Goal: Information Seeking & Learning: Learn about a topic

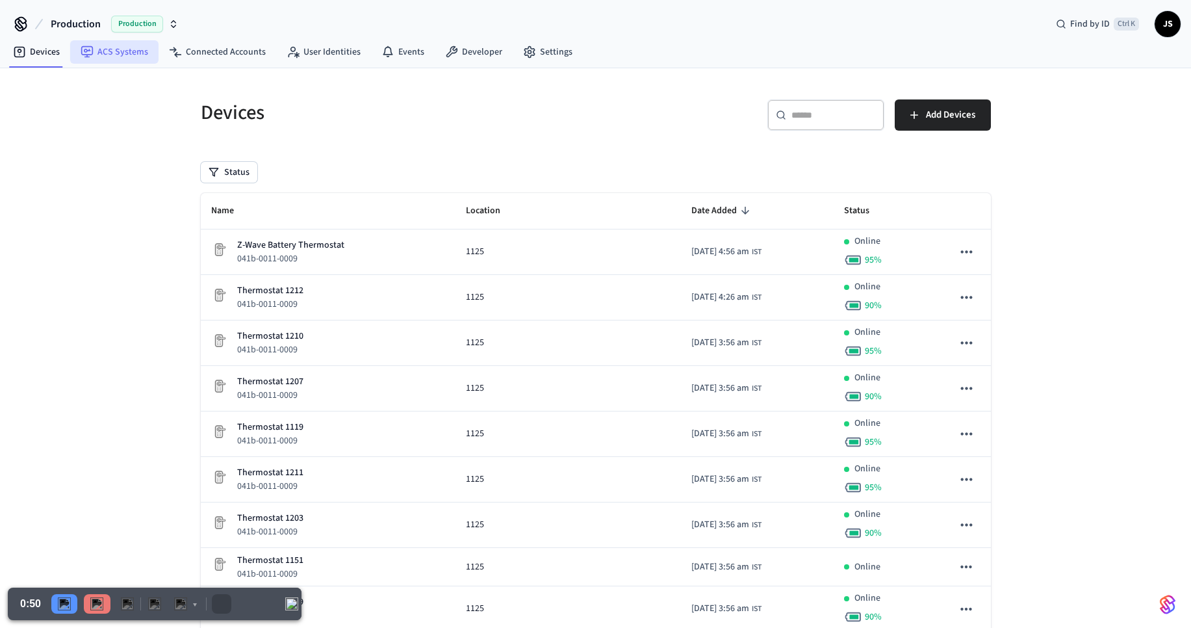
click at [118, 55] on link "ACS Systems" at bounding box center [114, 51] width 88 height 23
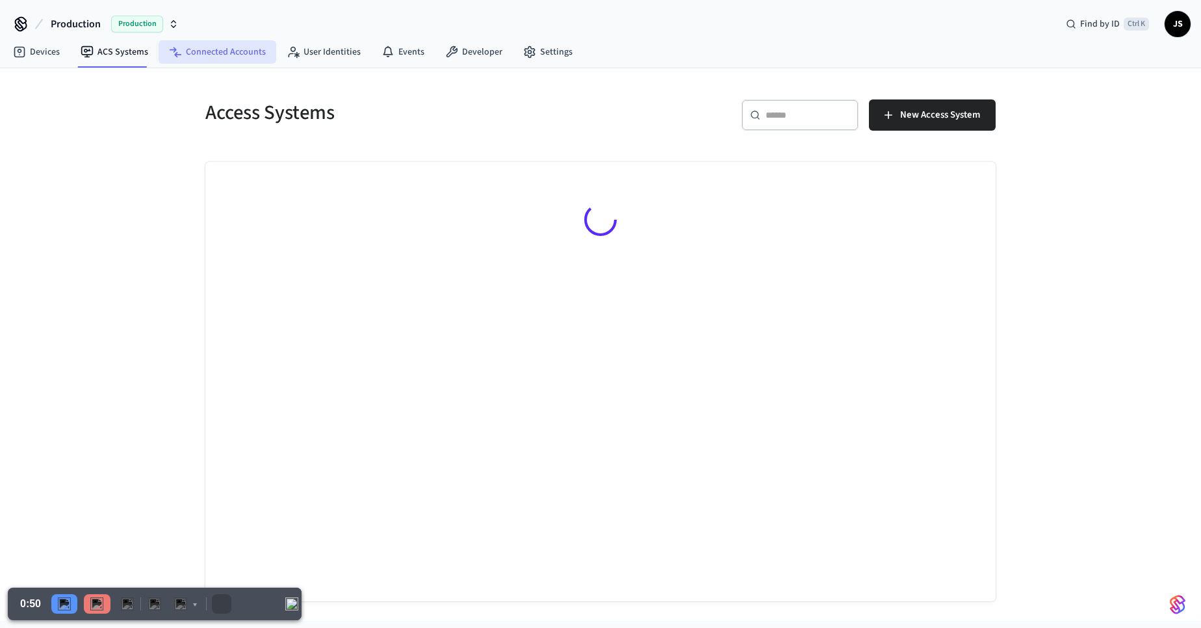
click at [205, 53] on link "Connected Accounts" at bounding box center [218, 51] width 118 height 23
click at [109, 51] on link "ACS Systems" at bounding box center [114, 51] width 88 height 23
click at [1174, 19] on span "JS" at bounding box center [1177, 23] width 23 height 23
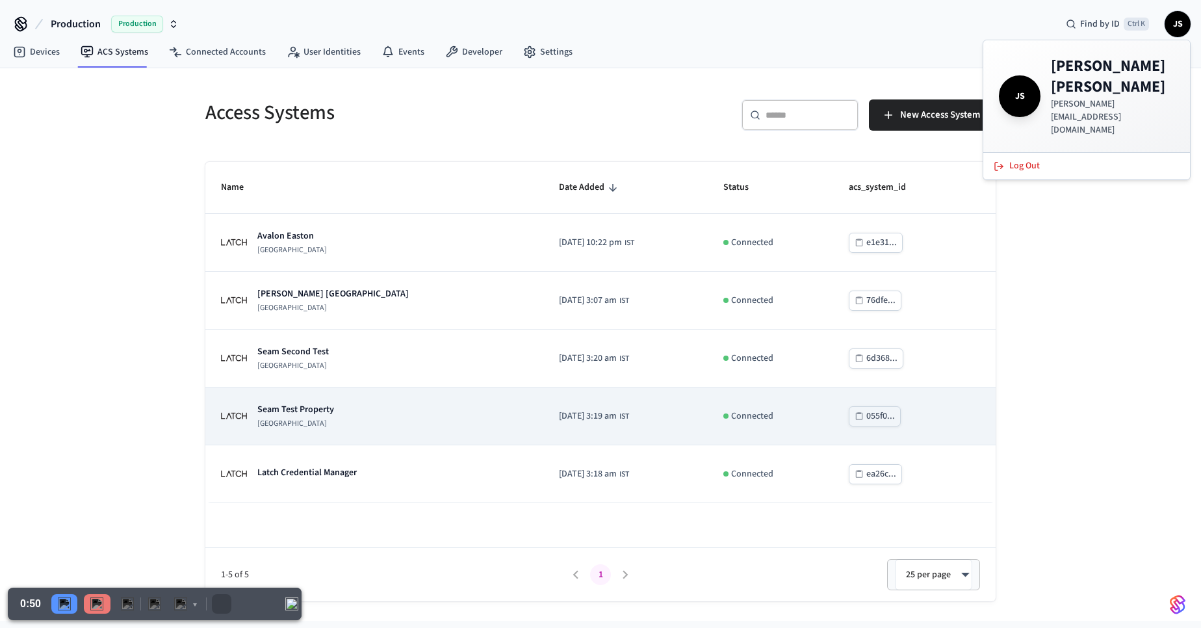
click at [323, 404] on p "Seam Test Property" at bounding box center [295, 409] width 77 height 13
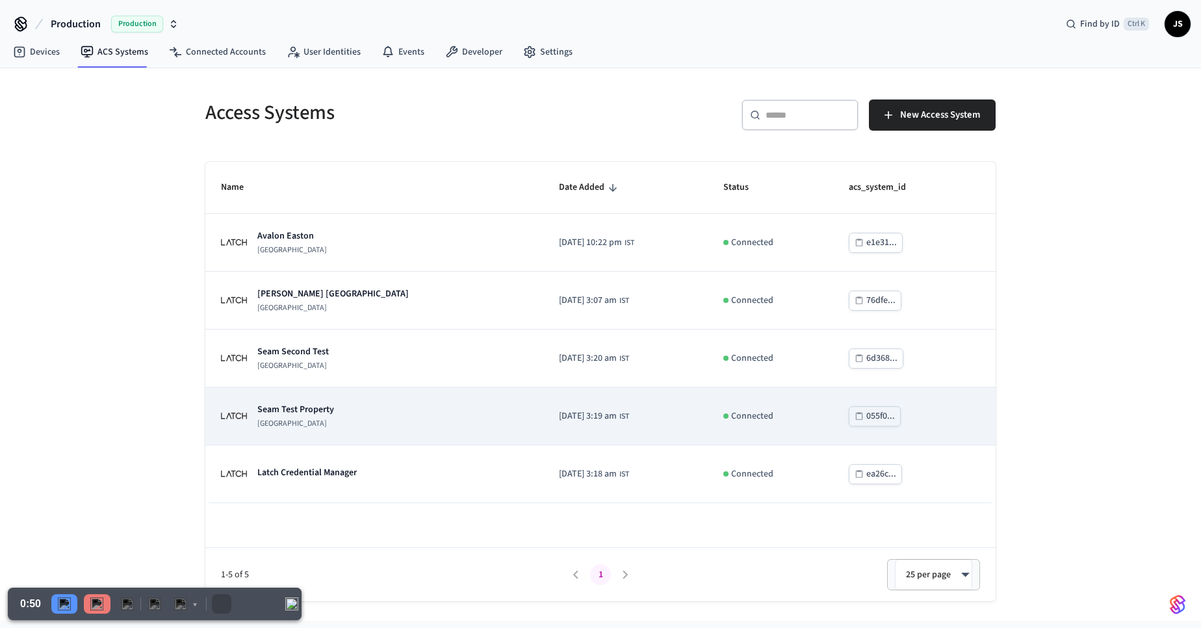
click at [296, 409] on p "Seam Test Property" at bounding box center [295, 409] width 77 height 13
click at [295, 409] on p "Seam Test Property" at bounding box center [295, 409] width 77 height 13
click at [292, 403] on p "Seam Test Property" at bounding box center [295, 409] width 77 height 13
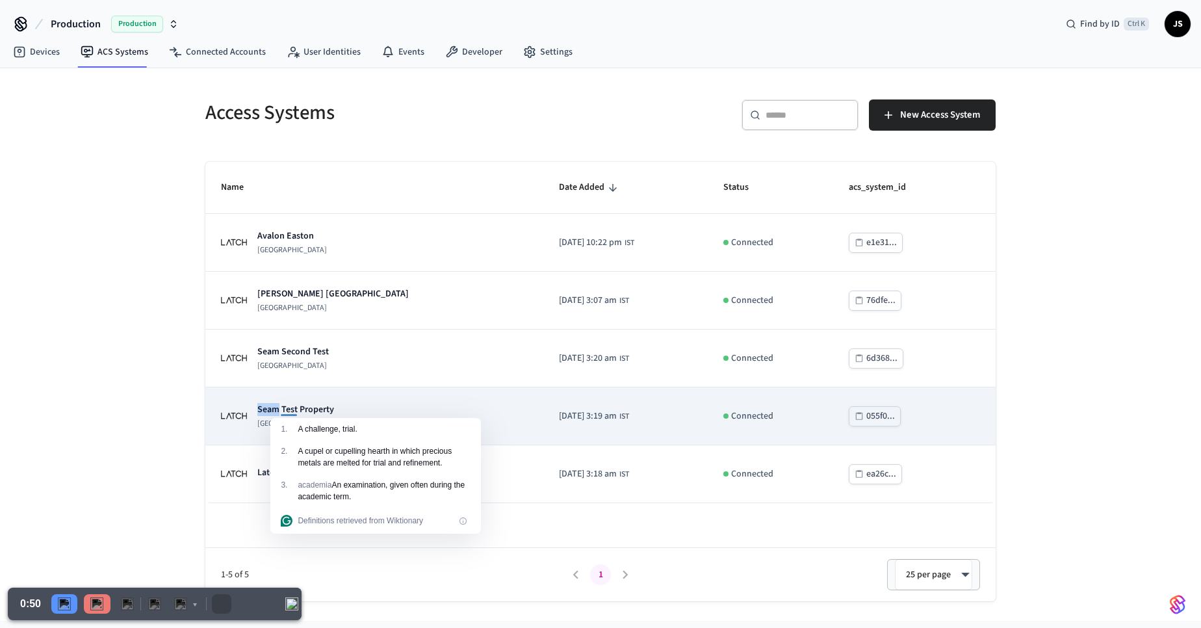
click at [292, 403] on p "Seam Test Property" at bounding box center [295, 409] width 77 height 13
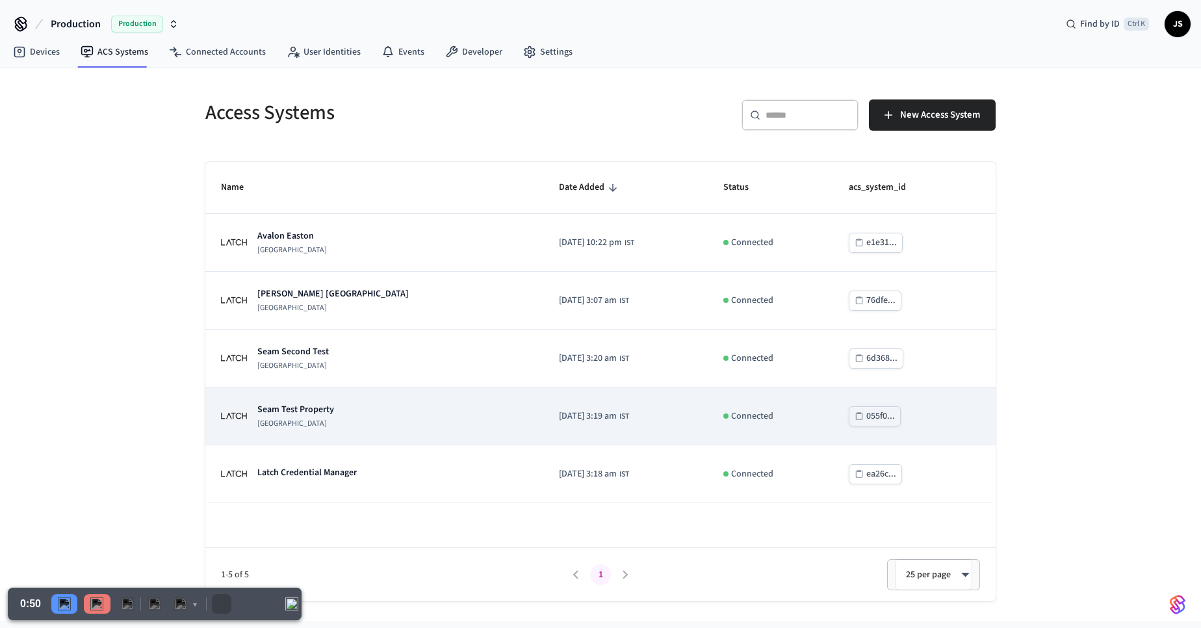
click at [305, 406] on p "Seam Test Property" at bounding box center [295, 409] width 77 height 13
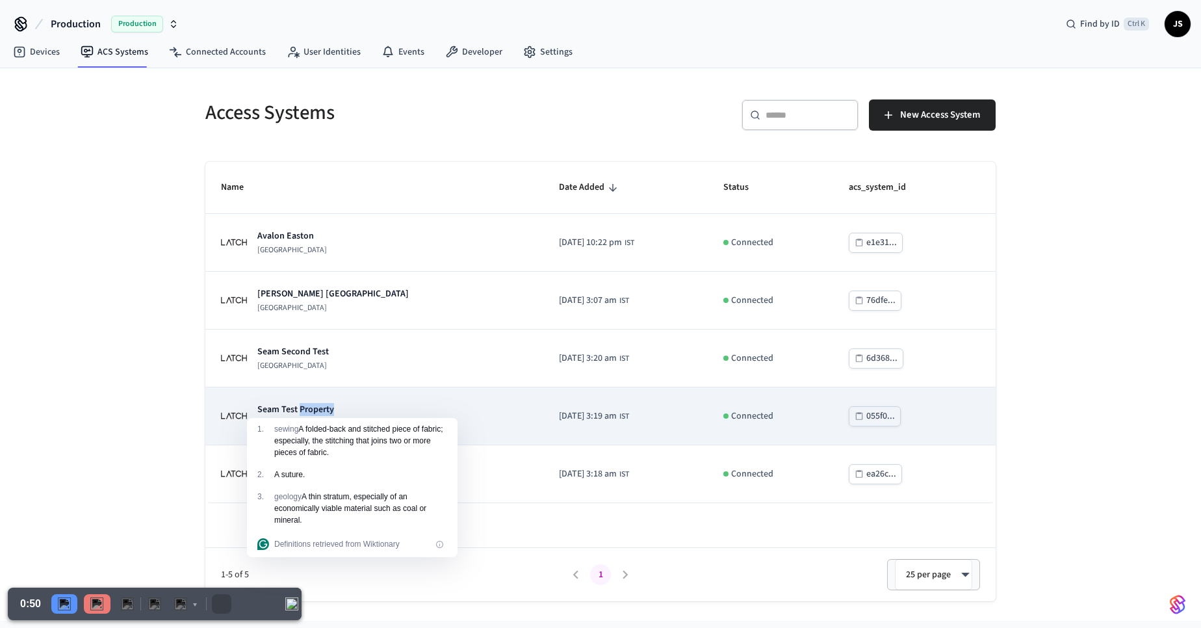
click at [305, 406] on p "Seam Test Property" at bounding box center [295, 409] width 77 height 13
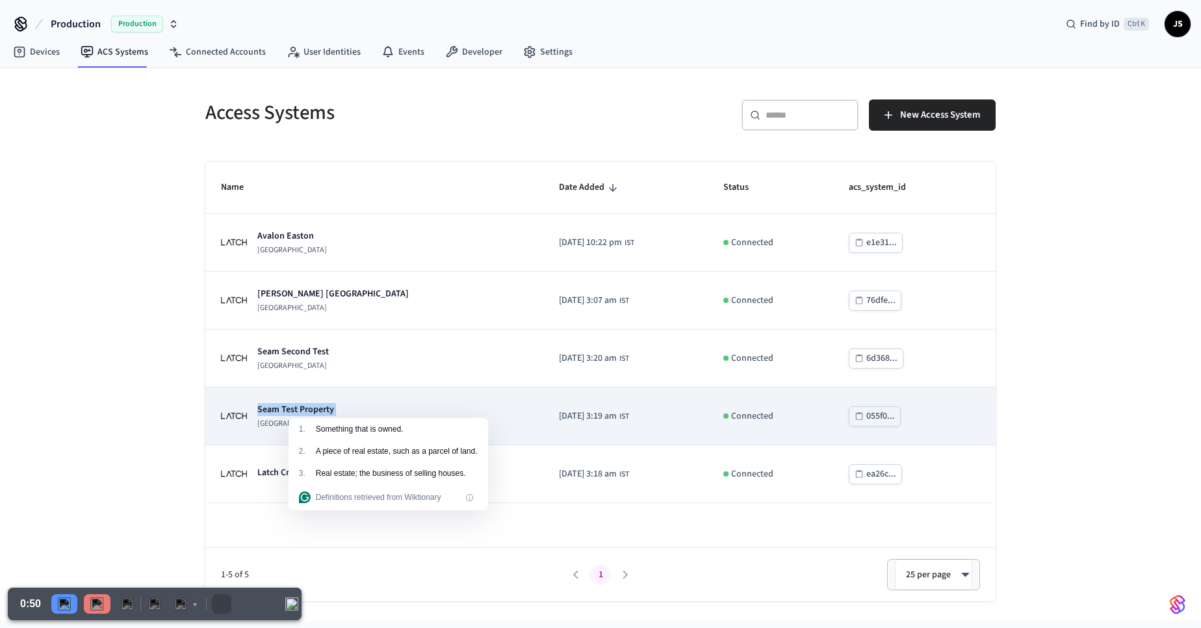
click at [385, 409] on div "Seam Test Property Latch Building" at bounding box center [374, 416] width 307 height 26
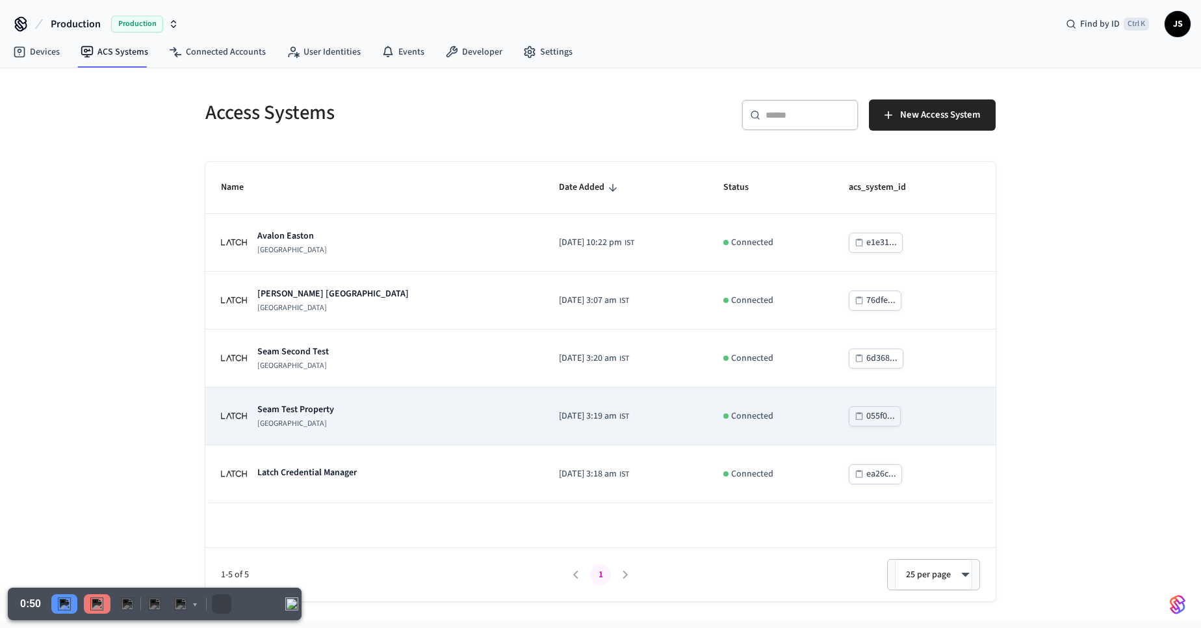
click at [385, 409] on div "Seam Test Property Latch Building" at bounding box center [374, 416] width 307 height 26
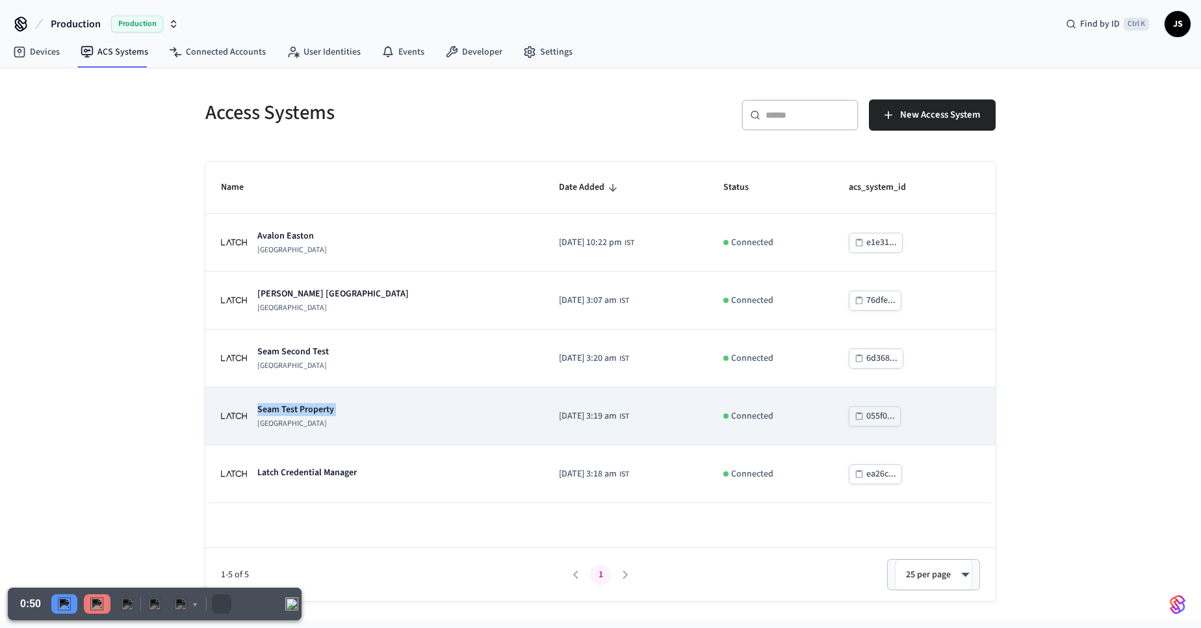
click at [385, 409] on div "Seam Test Property Latch Building" at bounding box center [374, 416] width 307 height 26
click at [388, 410] on div "Seam Test Property Latch Building" at bounding box center [374, 416] width 307 height 26
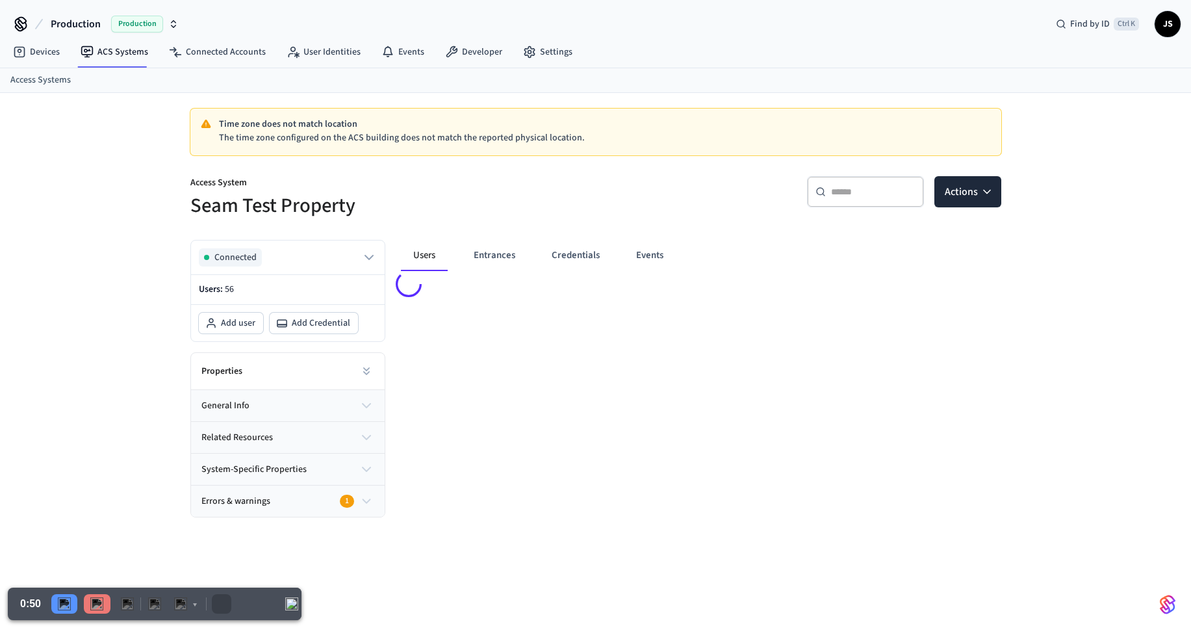
click at [390, 415] on div "Users Entrances Credentials Events" at bounding box center [693, 373] width 616 height 288
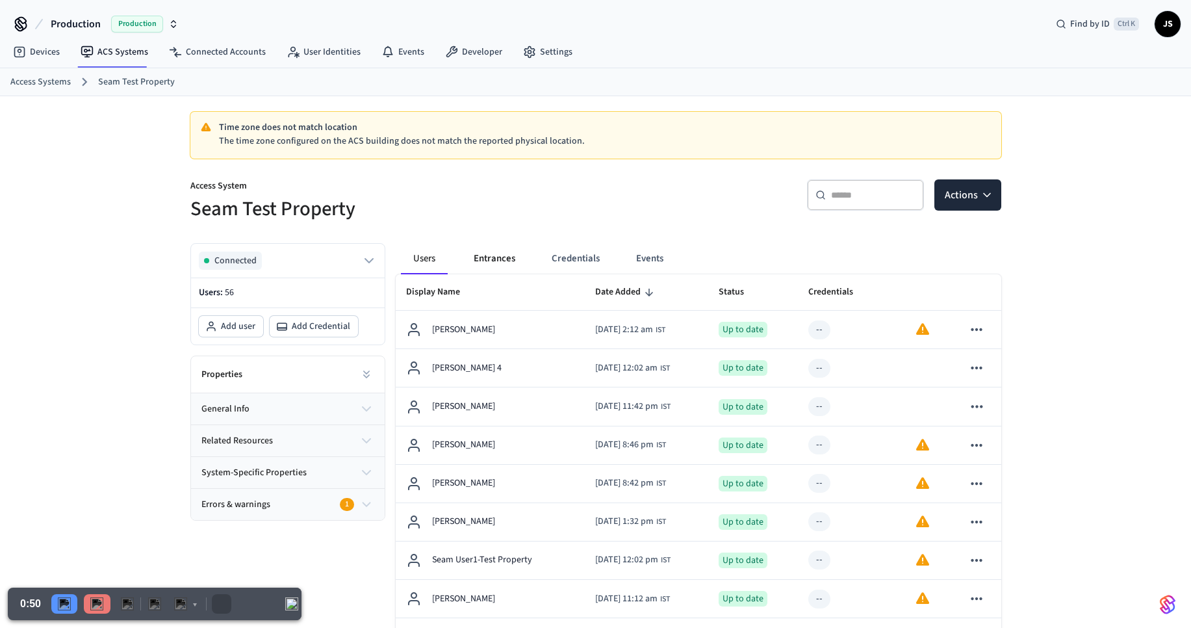
click at [485, 257] on button "Entrances" at bounding box center [494, 258] width 62 height 31
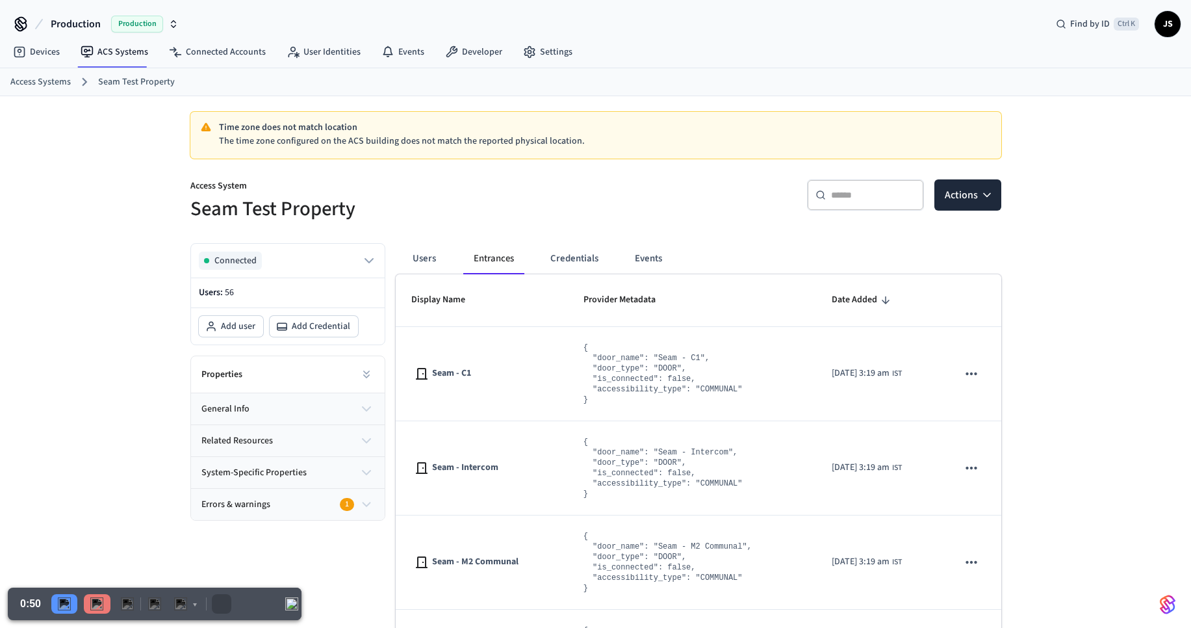
click at [429, 263] on button "Users" at bounding box center [424, 258] width 47 height 31
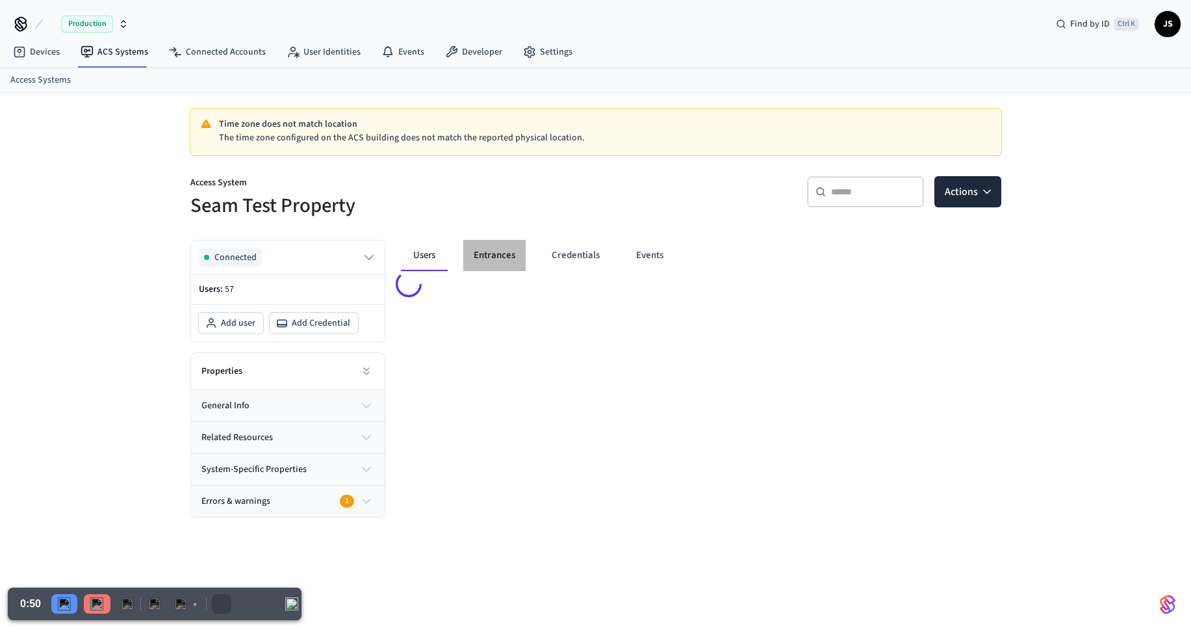
click at [482, 259] on button "Entrances" at bounding box center [494, 255] width 62 height 31
click at [432, 253] on button "Users" at bounding box center [424, 255] width 47 height 31
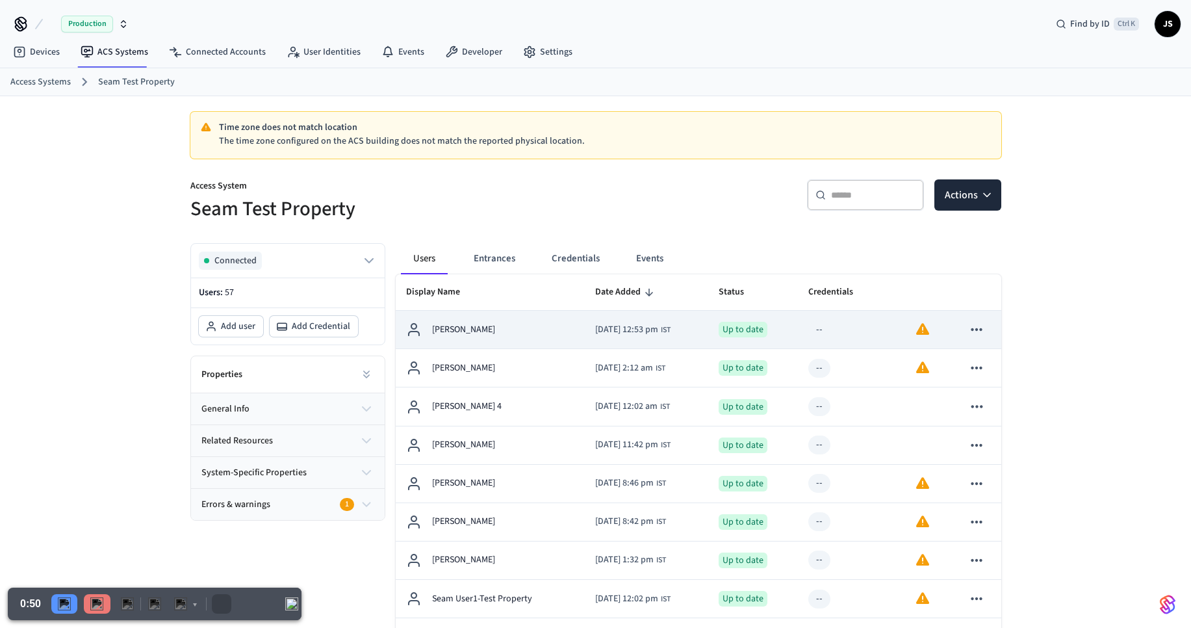
click at [457, 328] on p "[PERSON_NAME]" at bounding box center [463, 330] width 63 height 14
click at [532, 328] on div "[PERSON_NAME]" at bounding box center [490, 330] width 168 height 16
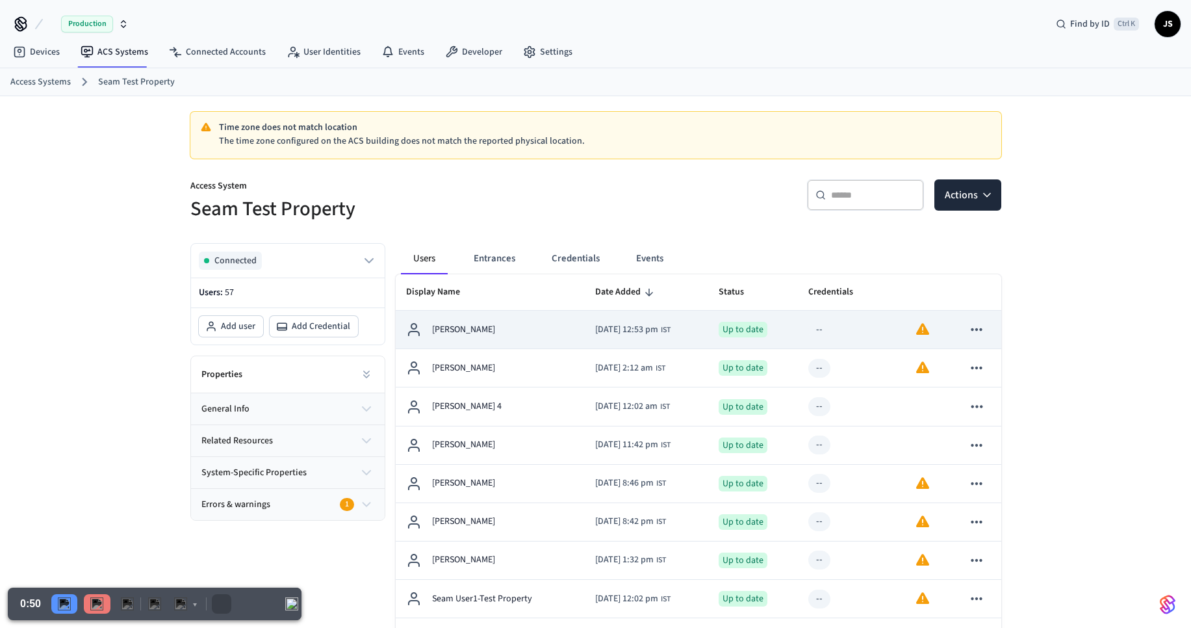
click at [532, 328] on div "[PERSON_NAME]" at bounding box center [490, 330] width 168 height 16
click at [482, 320] on td "[PERSON_NAME]" at bounding box center [490, 330] width 189 height 38
click at [485, 335] on p "[PERSON_NAME]" at bounding box center [463, 330] width 63 height 14
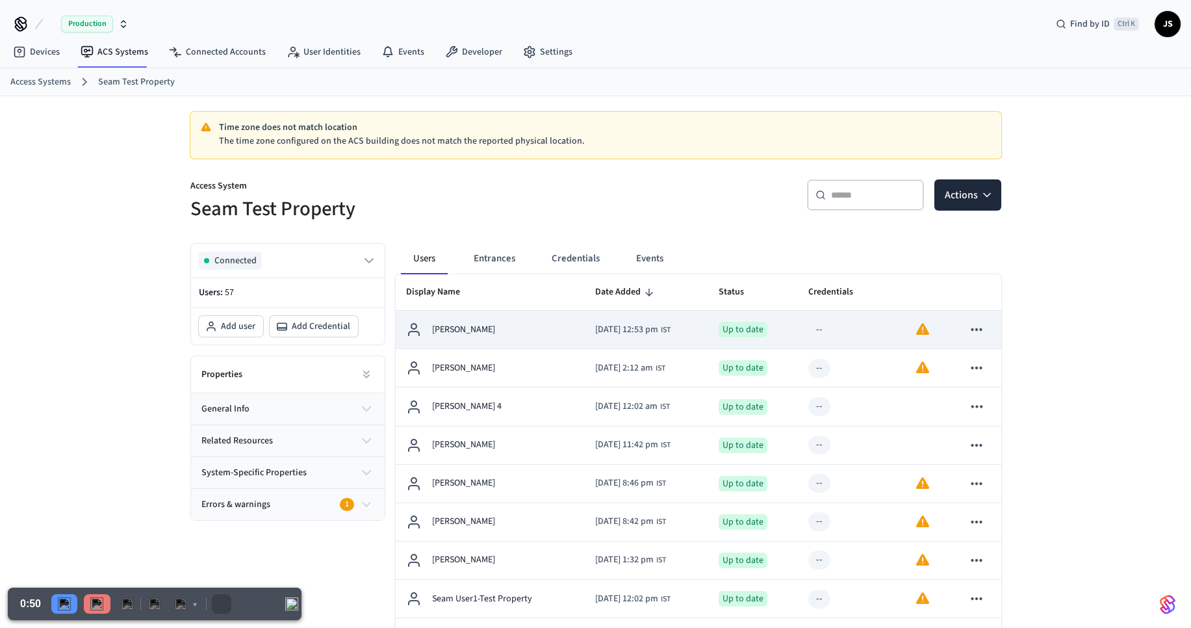
click at [477, 328] on p "[PERSON_NAME]" at bounding box center [463, 330] width 63 height 14
click at [556, 330] on div "[PERSON_NAME]" at bounding box center [490, 330] width 168 height 16
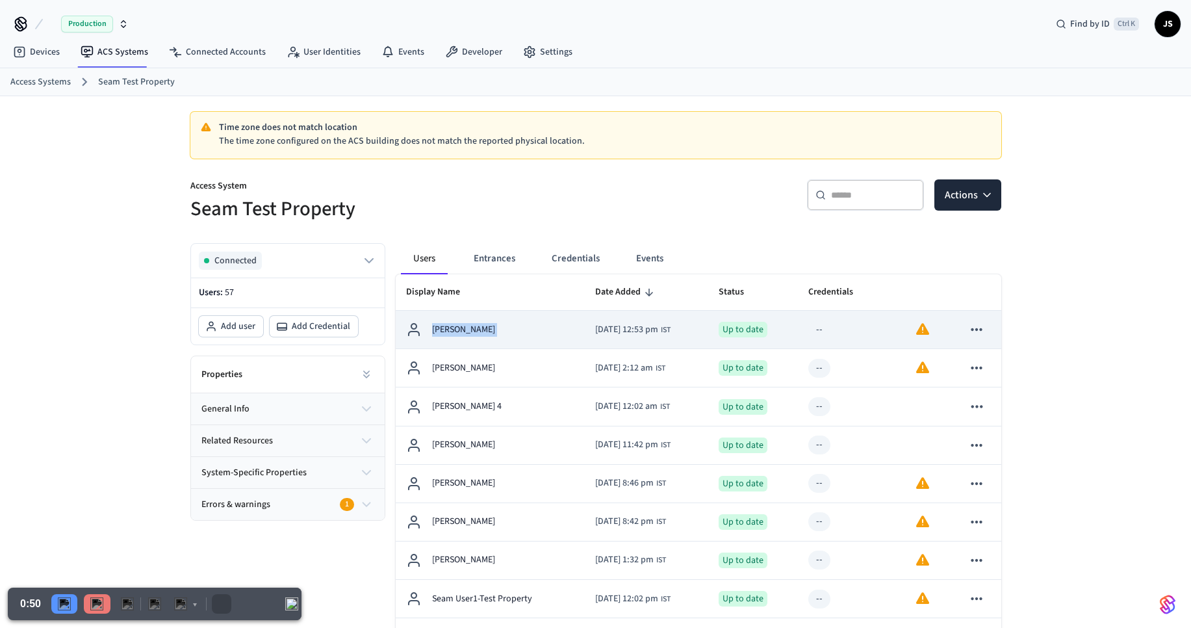
click at [556, 330] on div "[PERSON_NAME]" at bounding box center [490, 330] width 168 height 16
click at [459, 331] on p "[PERSON_NAME]" at bounding box center [463, 330] width 63 height 14
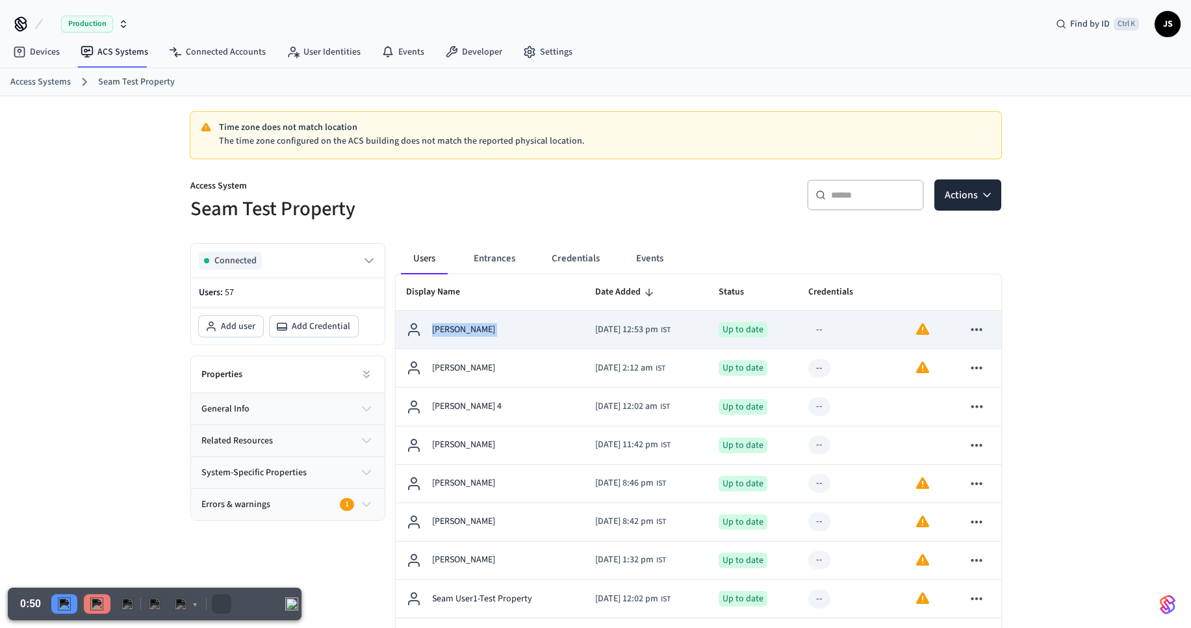
click at [459, 331] on p "[PERSON_NAME]" at bounding box center [463, 330] width 63 height 14
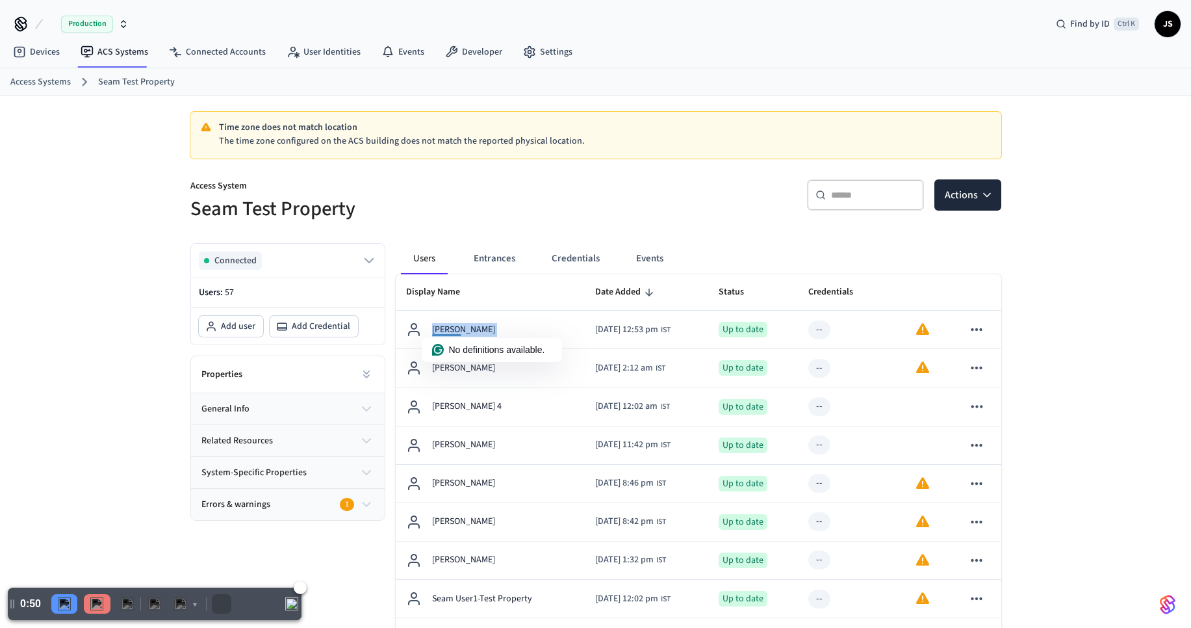
click at [68, 607] on img "Resume" at bounding box center [64, 603] width 13 height 13
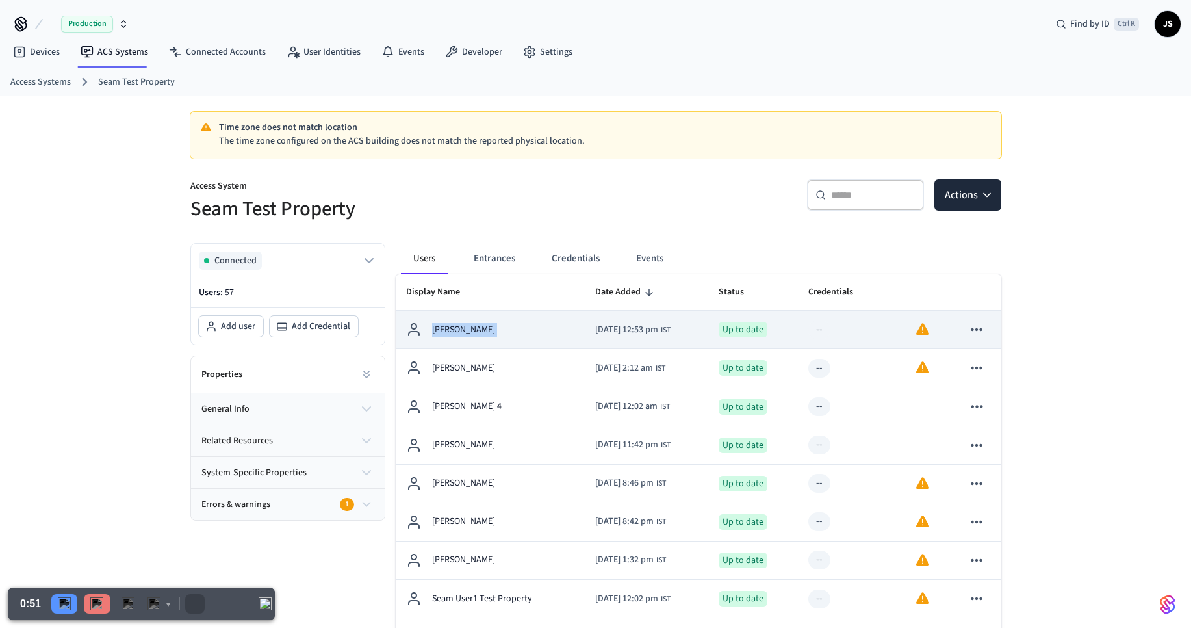
click at [522, 324] on div "[PERSON_NAME]" at bounding box center [490, 330] width 168 height 16
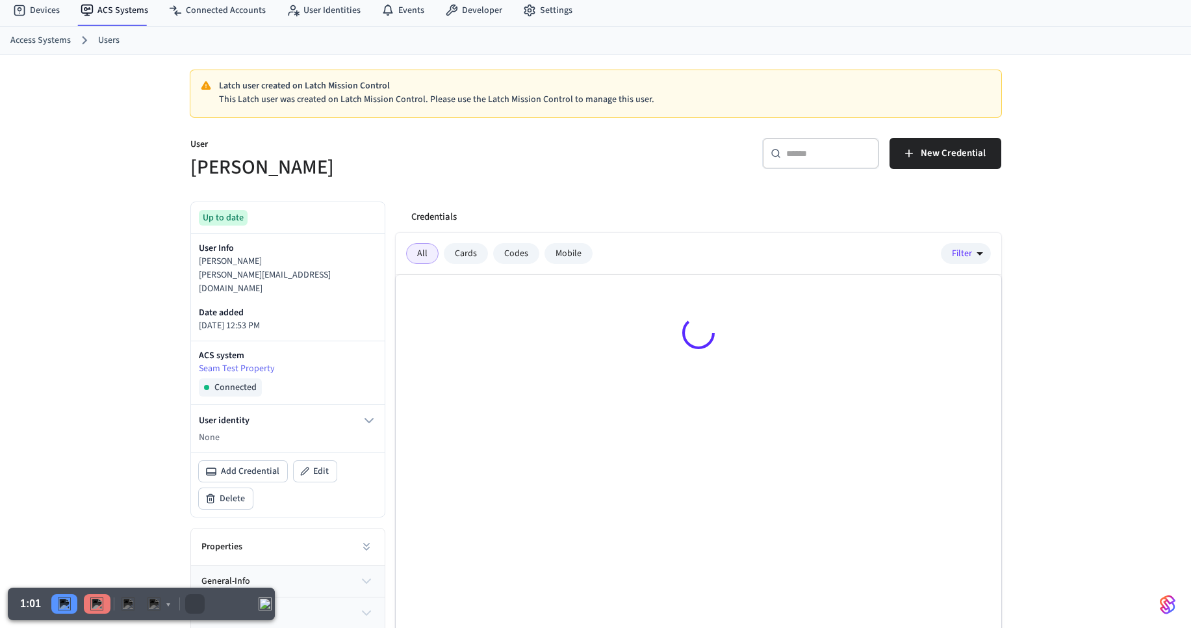
scroll to position [128, 0]
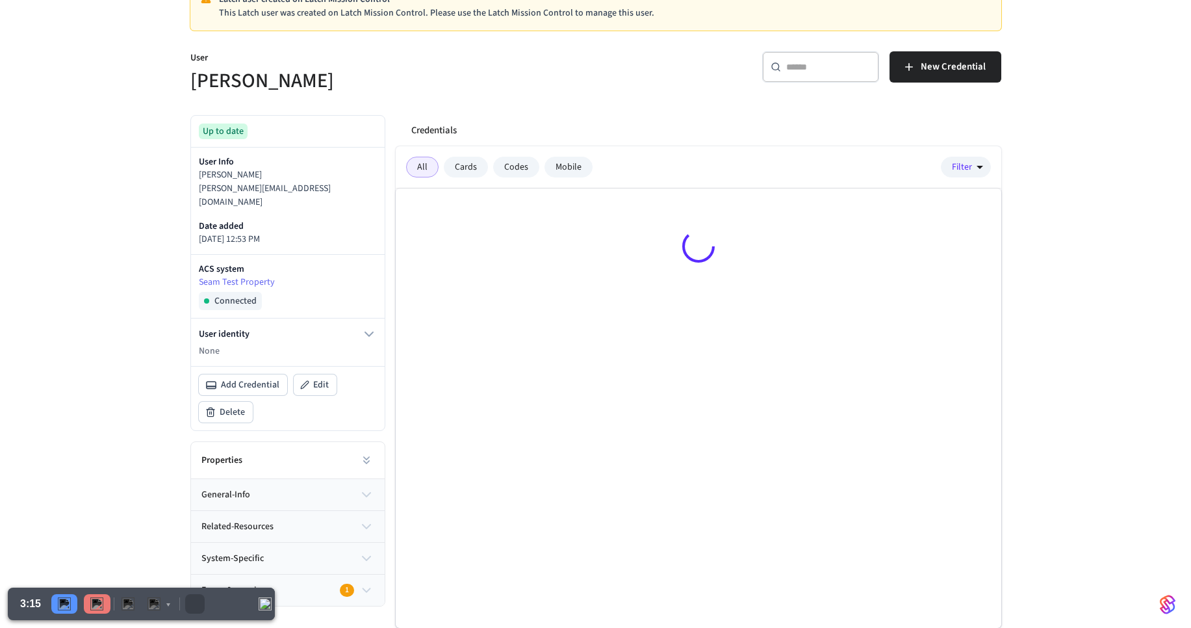
click at [1113, 194] on div "Latch user created on Latch Mission Control This Latch user was created on Latc…" at bounding box center [595, 298] width 1191 height 660
click at [460, 162] on div "Cards" at bounding box center [466, 167] width 44 height 21
click at [410, 162] on div "All" at bounding box center [422, 167] width 32 height 21
click at [472, 166] on div "Cards" at bounding box center [466, 167] width 44 height 21
click at [514, 163] on div "Codes" at bounding box center [516, 167] width 46 height 21
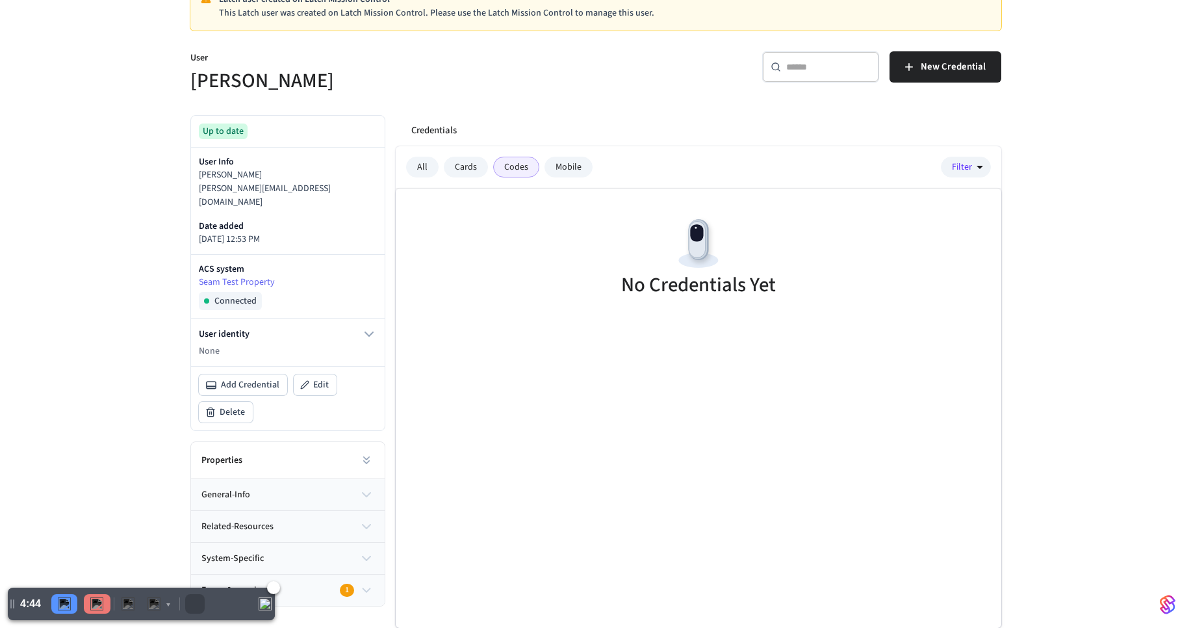
click at [100, 602] on img at bounding box center [96, 603] width 13 height 13
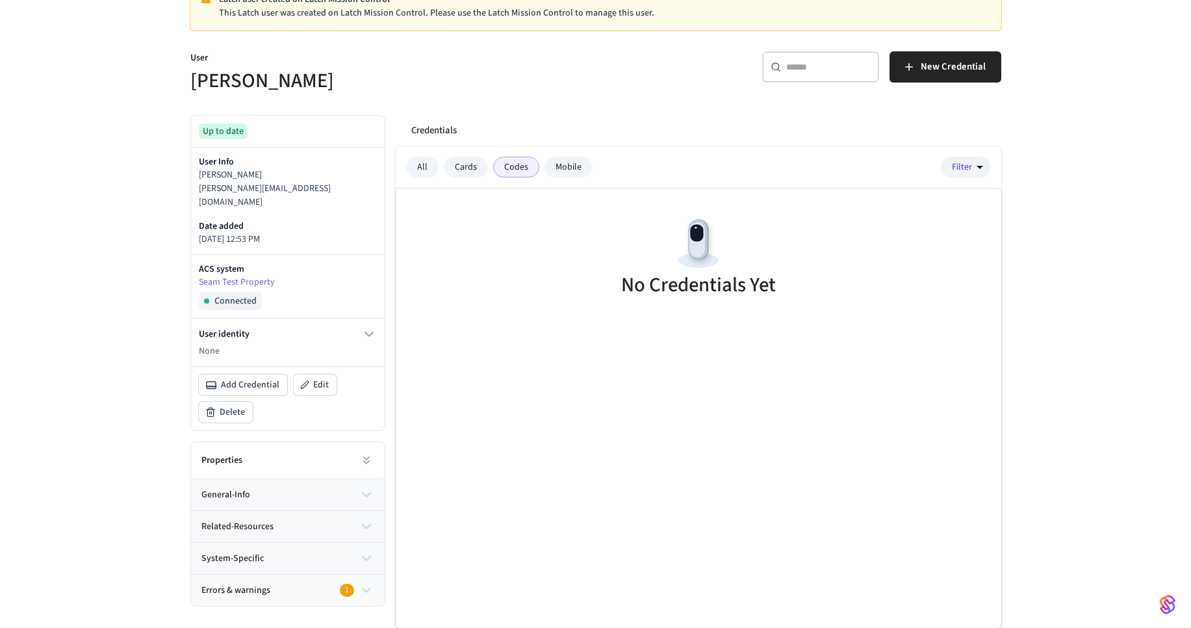
click at [466, 162] on div "Cards" at bounding box center [466, 167] width 44 height 21
click at [422, 171] on div "All" at bounding box center [422, 167] width 32 height 21
click at [472, 166] on div "Cards" at bounding box center [466, 167] width 44 height 21
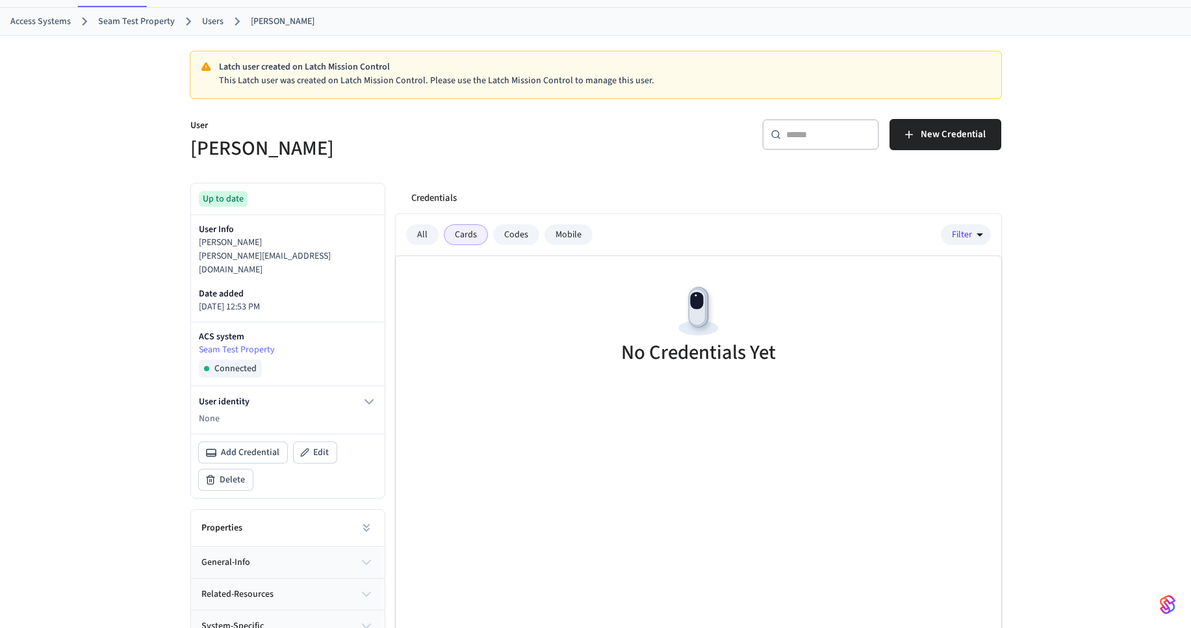
scroll to position [0, 0]
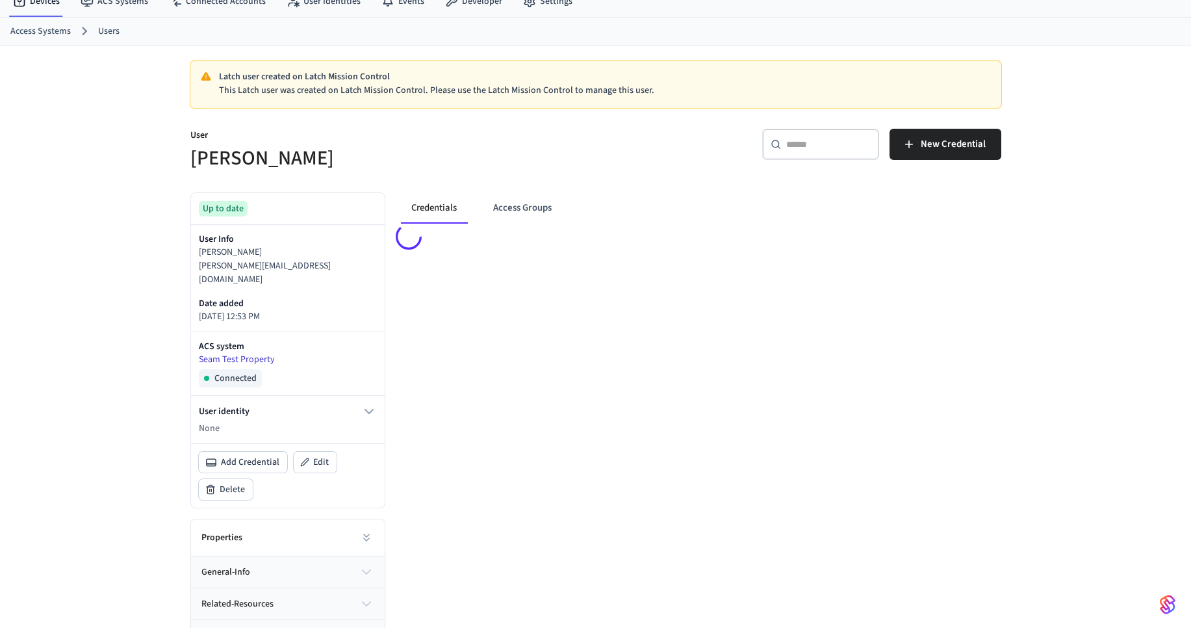
scroll to position [78, 0]
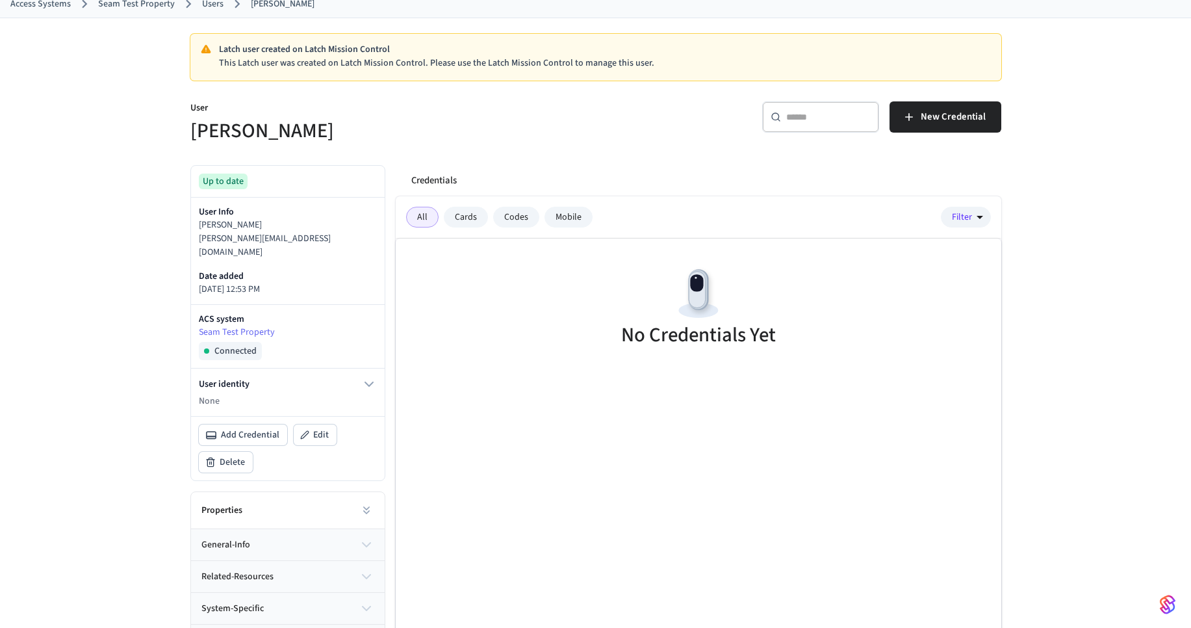
click at [466, 213] on div "Cards" at bounding box center [466, 217] width 44 height 21
click at [425, 218] on div "All" at bounding box center [422, 217] width 32 height 21
click at [207, 5] on link "Users" at bounding box center [212, 4] width 21 height 14
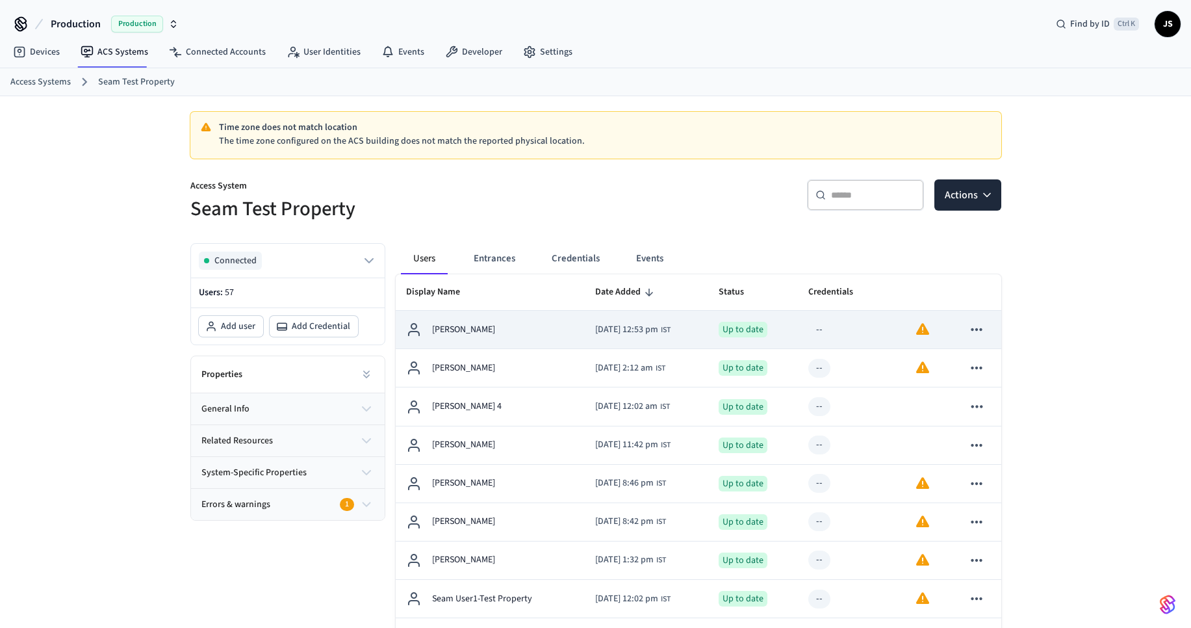
click at [519, 331] on div "[PERSON_NAME]" at bounding box center [490, 330] width 168 height 16
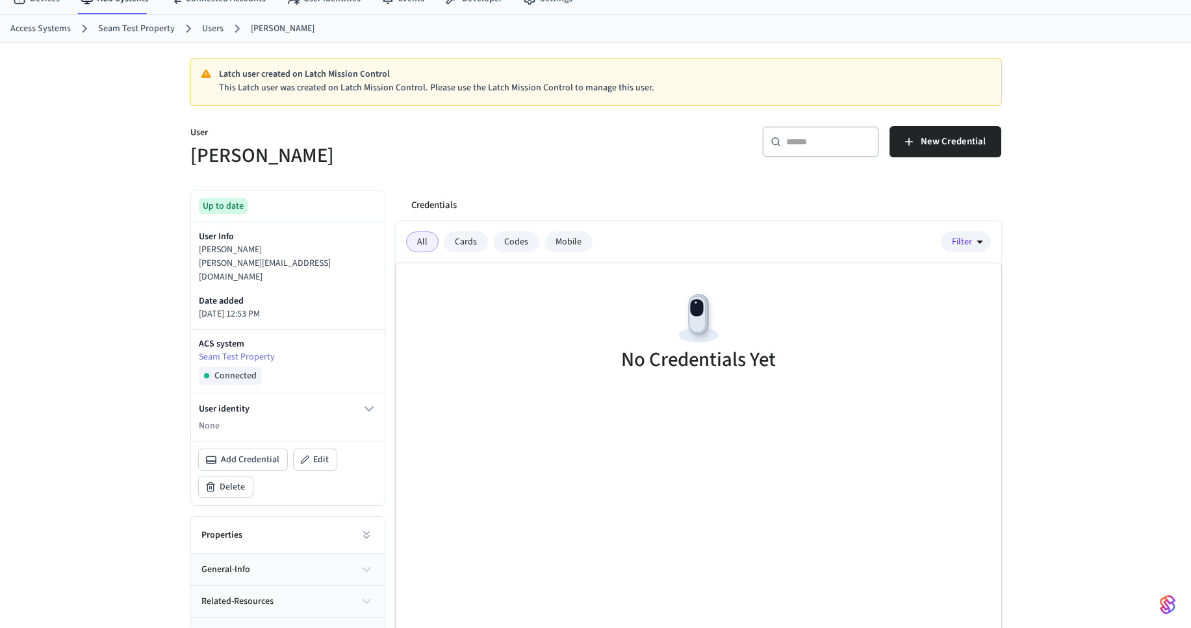
scroll to position [128, 0]
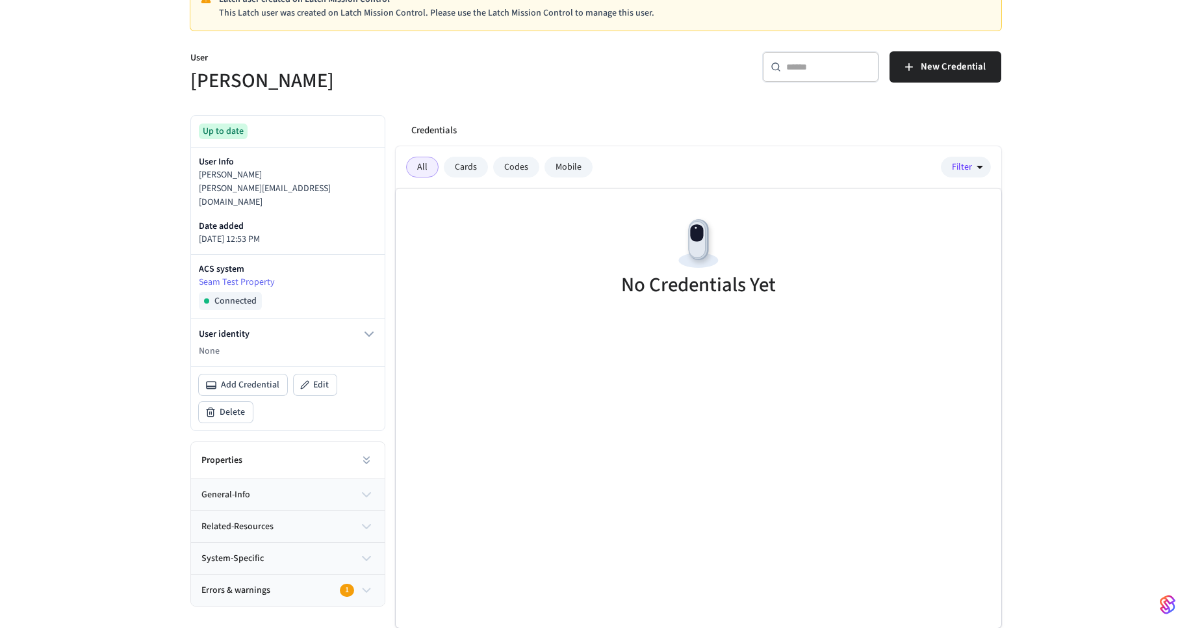
click at [455, 166] on div "Cards" at bounding box center [466, 167] width 44 height 21
click at [526, 166] on div "Codes" at bounding box center [516, 167] width 46 height 21
click at [372, 326] on icon "button" at bounding box center [369, 334] width 16 height 16
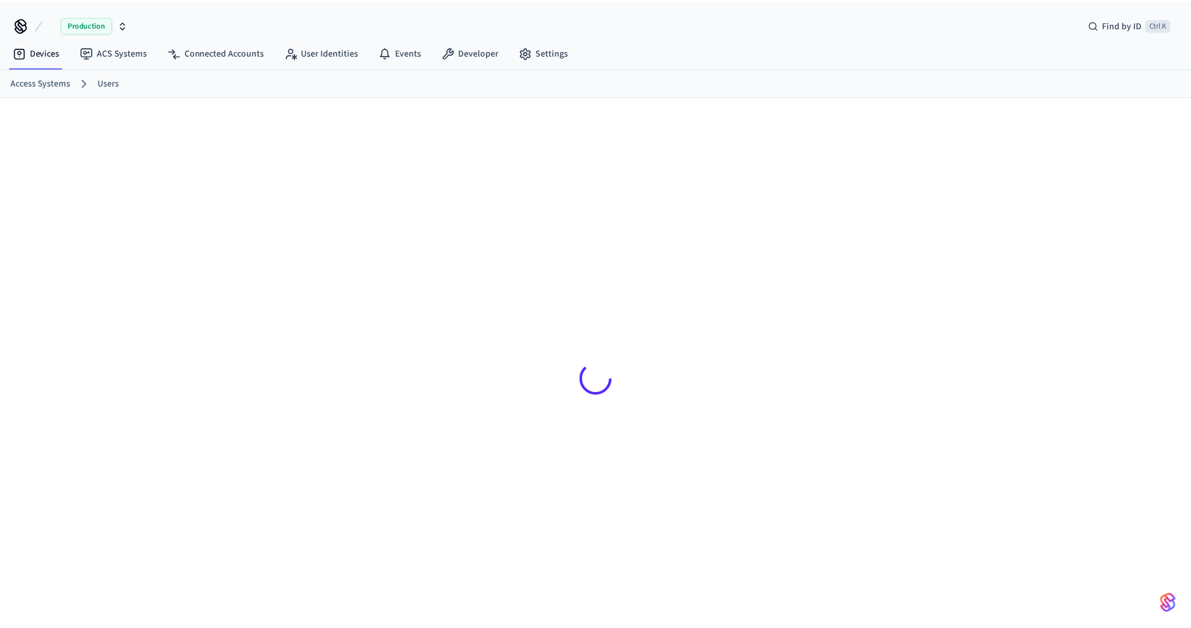
scroll to position [21, 0]
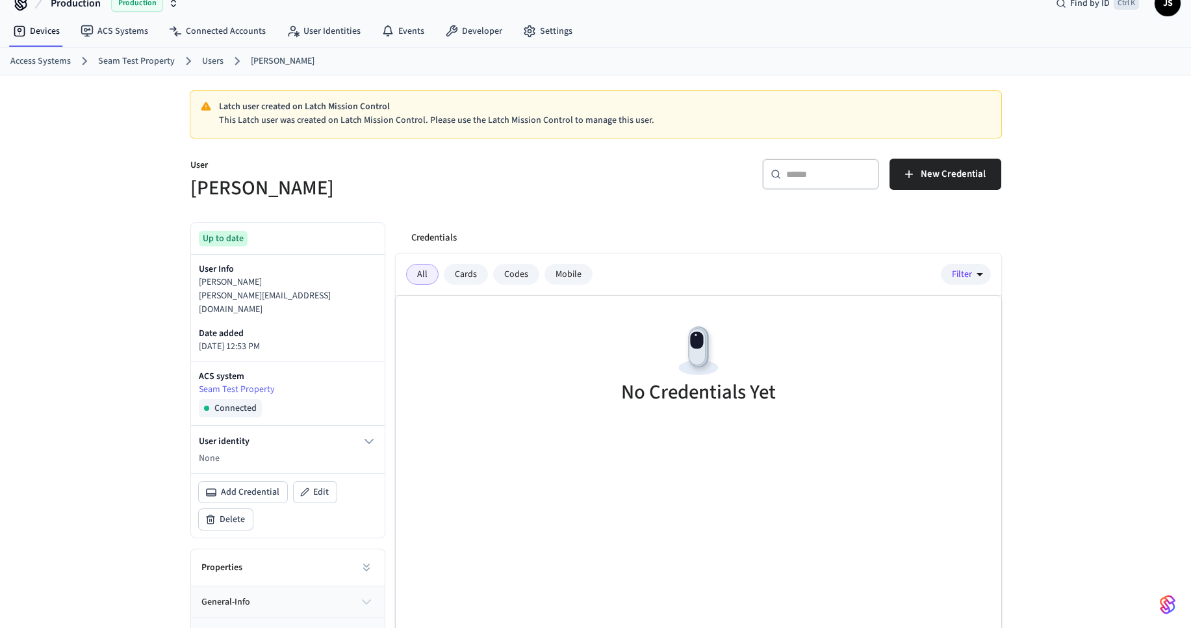
click at [454, 272] on div "Cards" at bounding box center [466, 274] width 44 height 21
click at [422, 276] on div "All" at bounding box center [422, 274] width 32 height 21
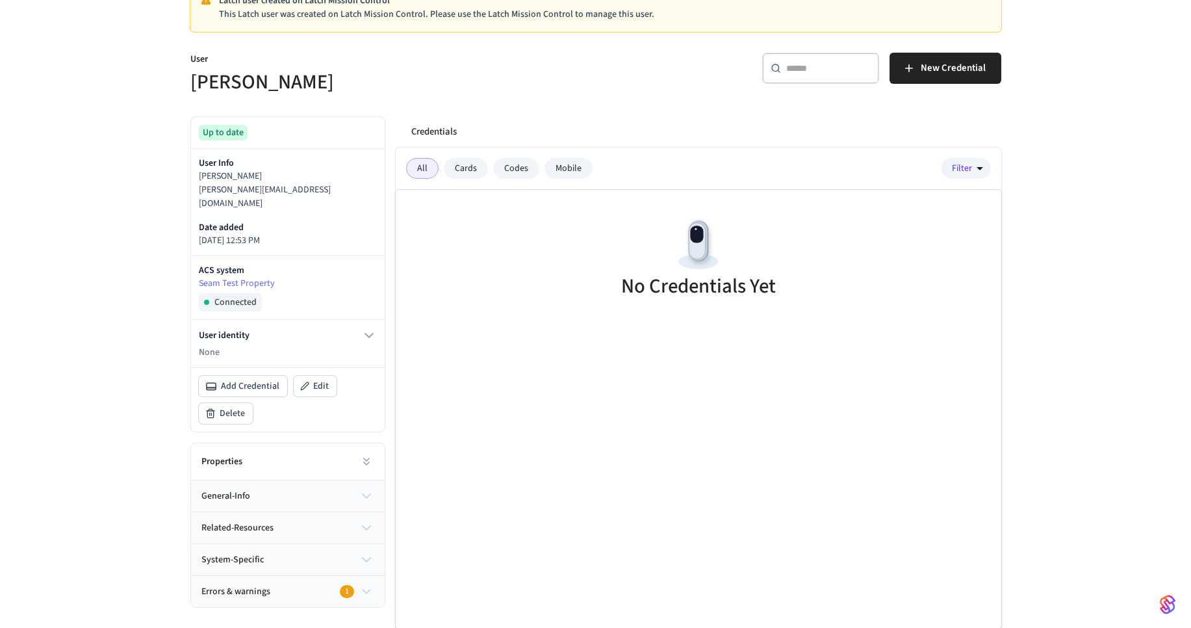
scroll to position [128, 0]
click at [458, 178] on div "All Cards Codes Mobile Filter" at bounding box center [699, 167] width 606 height 42
click at [467, 167] on div "Cards" at bounding box center [466, 167] width 44 height 21
click at [422, 166] on div "All" at bounding box center [422, 167] width 32 height 21
click at [469, 164] on div "Cards" at bounding box center [466, 167] width 44 height 21
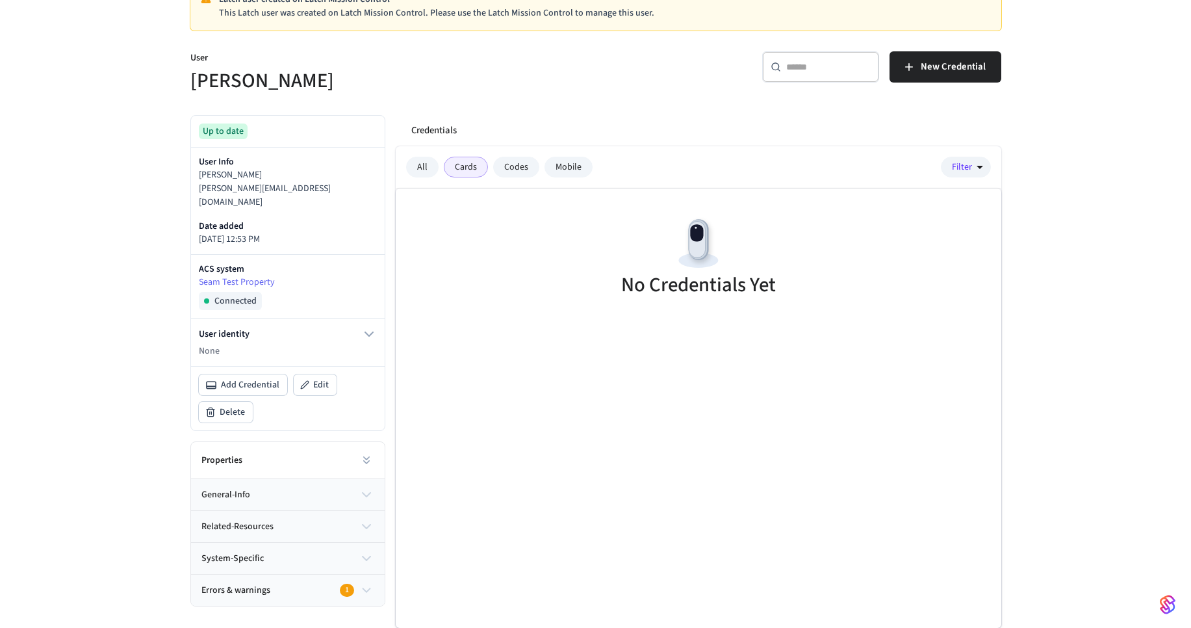
click at [417, 164] on div "All" at bounding box center [422, 167] width 32 height 21
click at [464, 163] on div "Cards" at bounding box center [466, 167] width 44 height 21
click at [415, 163] on div "All" at bounding box center [422, 167] width 32 height 21
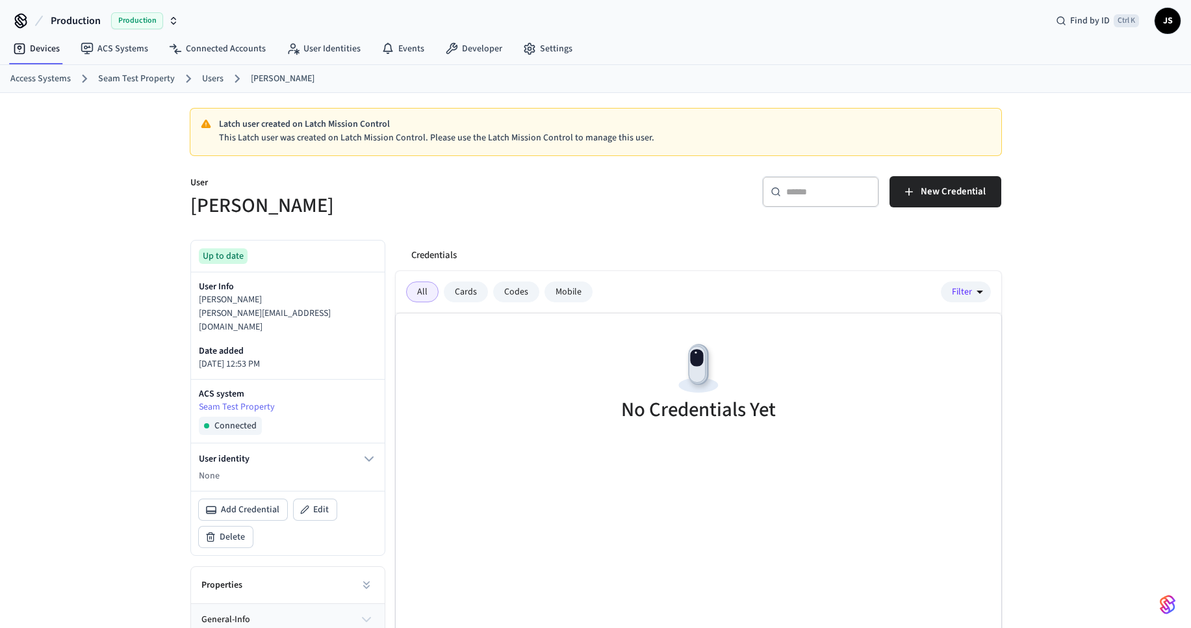
scroll to position [0, 0]
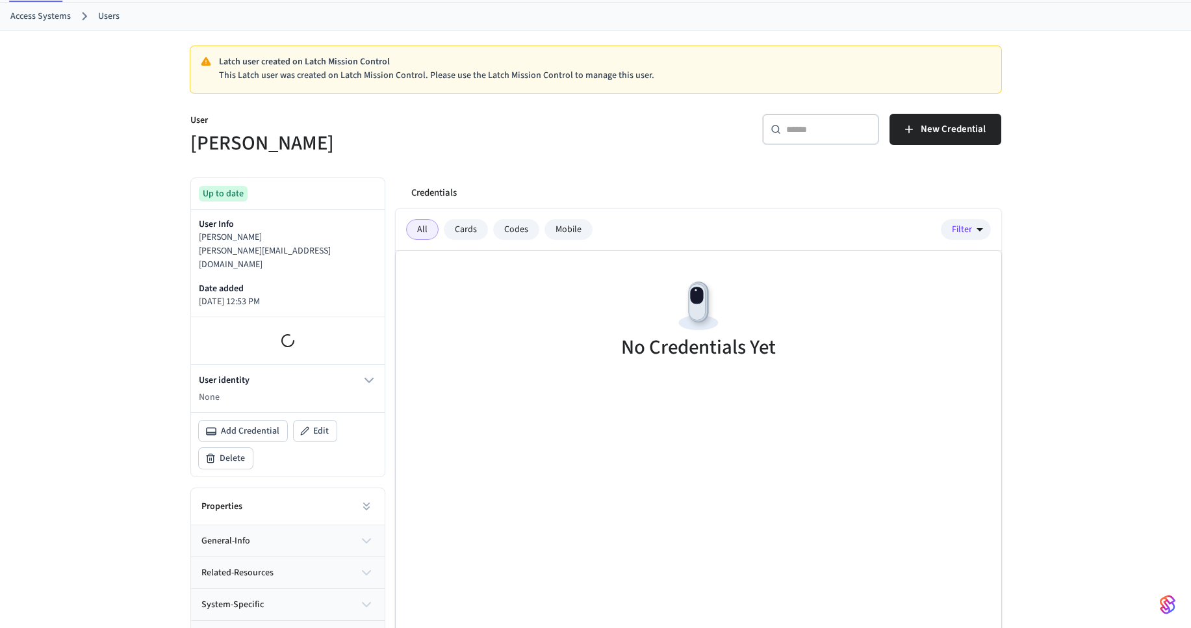
scroll to position [128, 0]
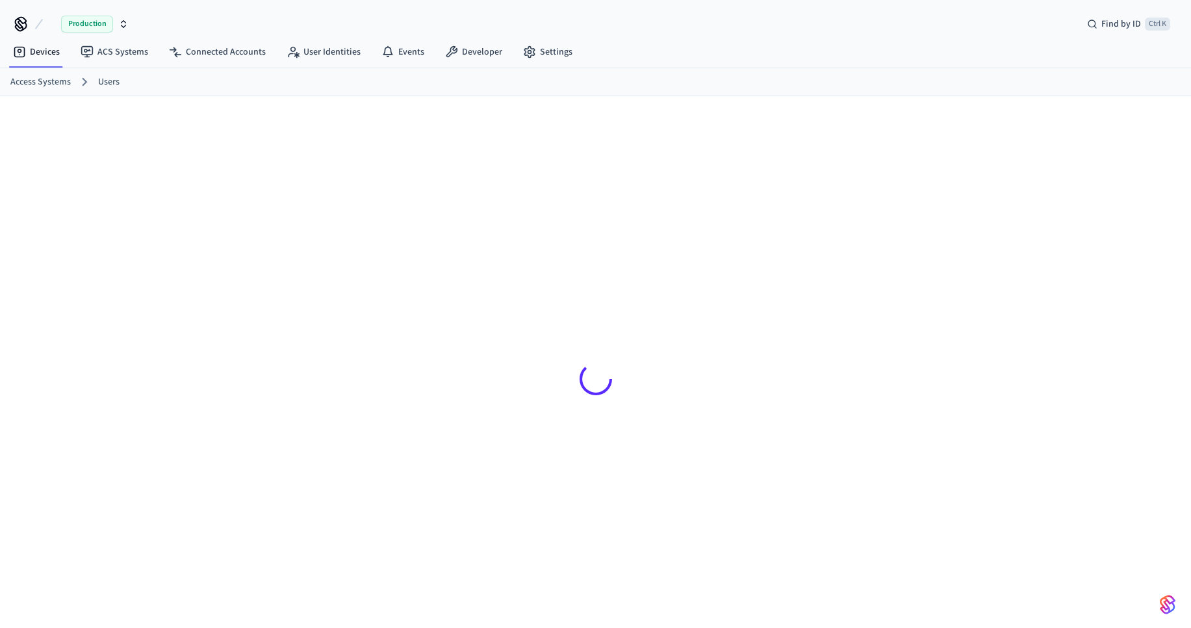
scroll to position [21, 0]
